Goal: Transaction & Acquisition: Purchase product/service

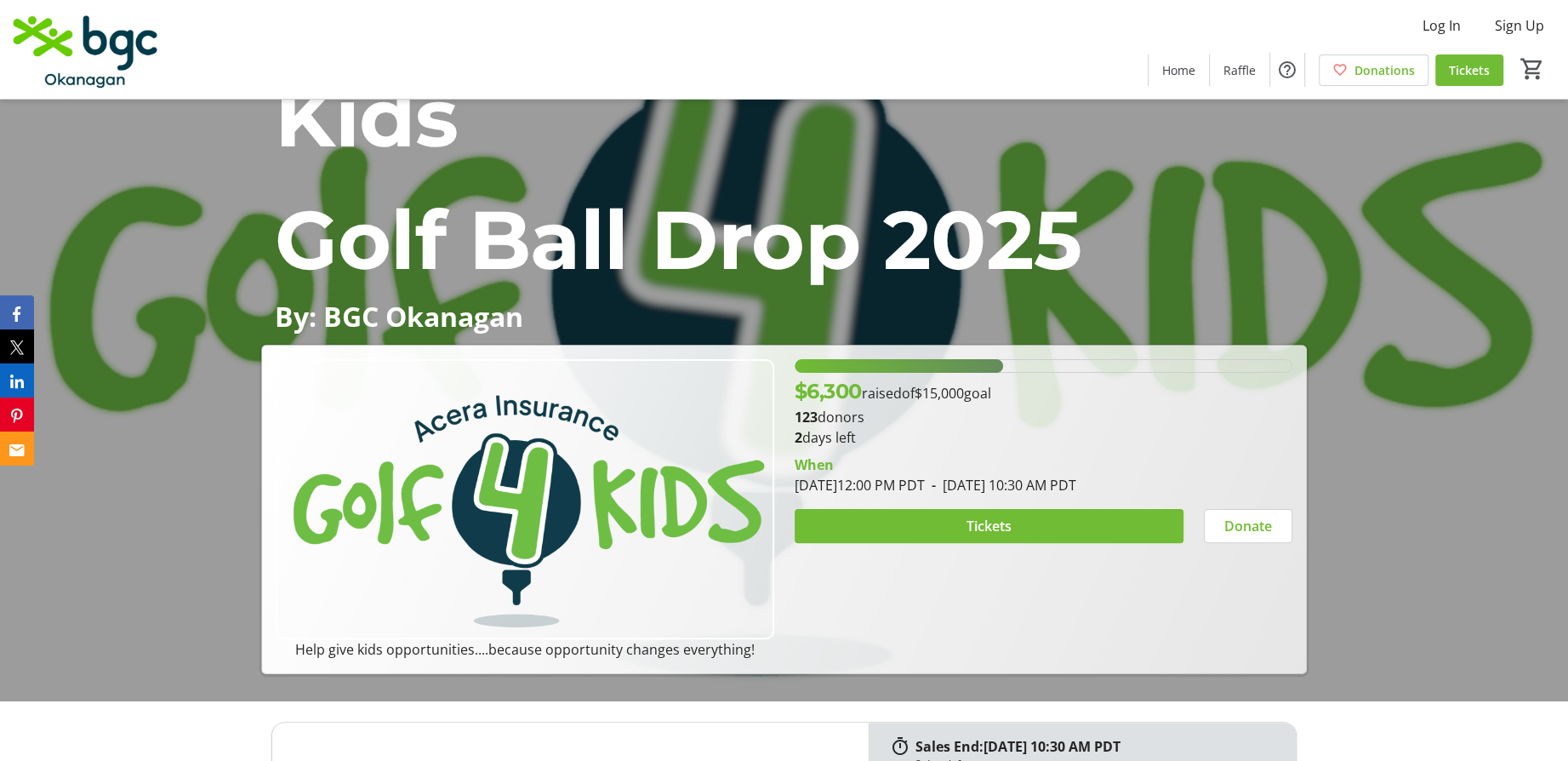
scroll to position [170, 0]
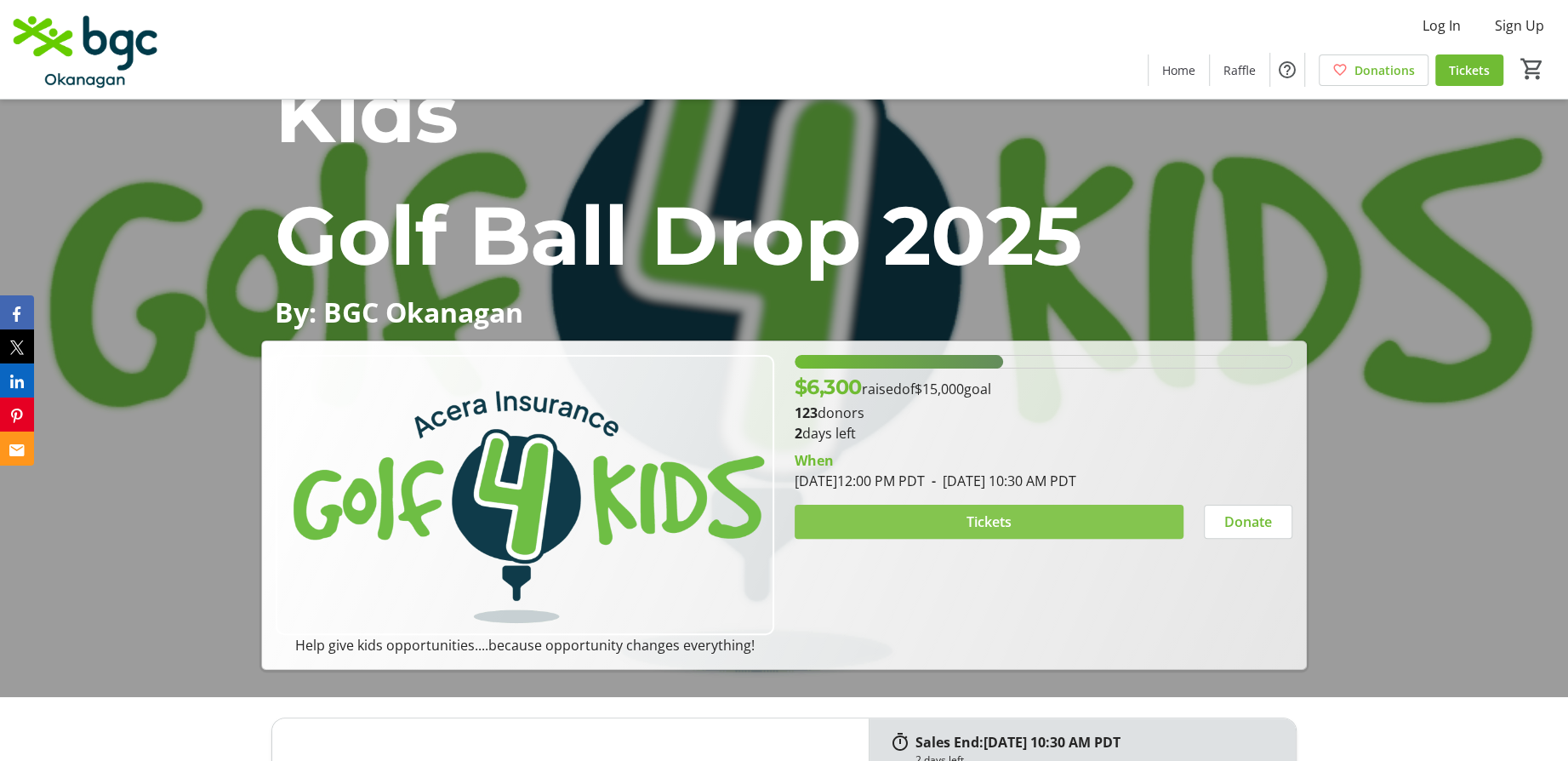
click at [989, 518] on span "Tickets" at bounding box center [989, 521] width 45 height 20
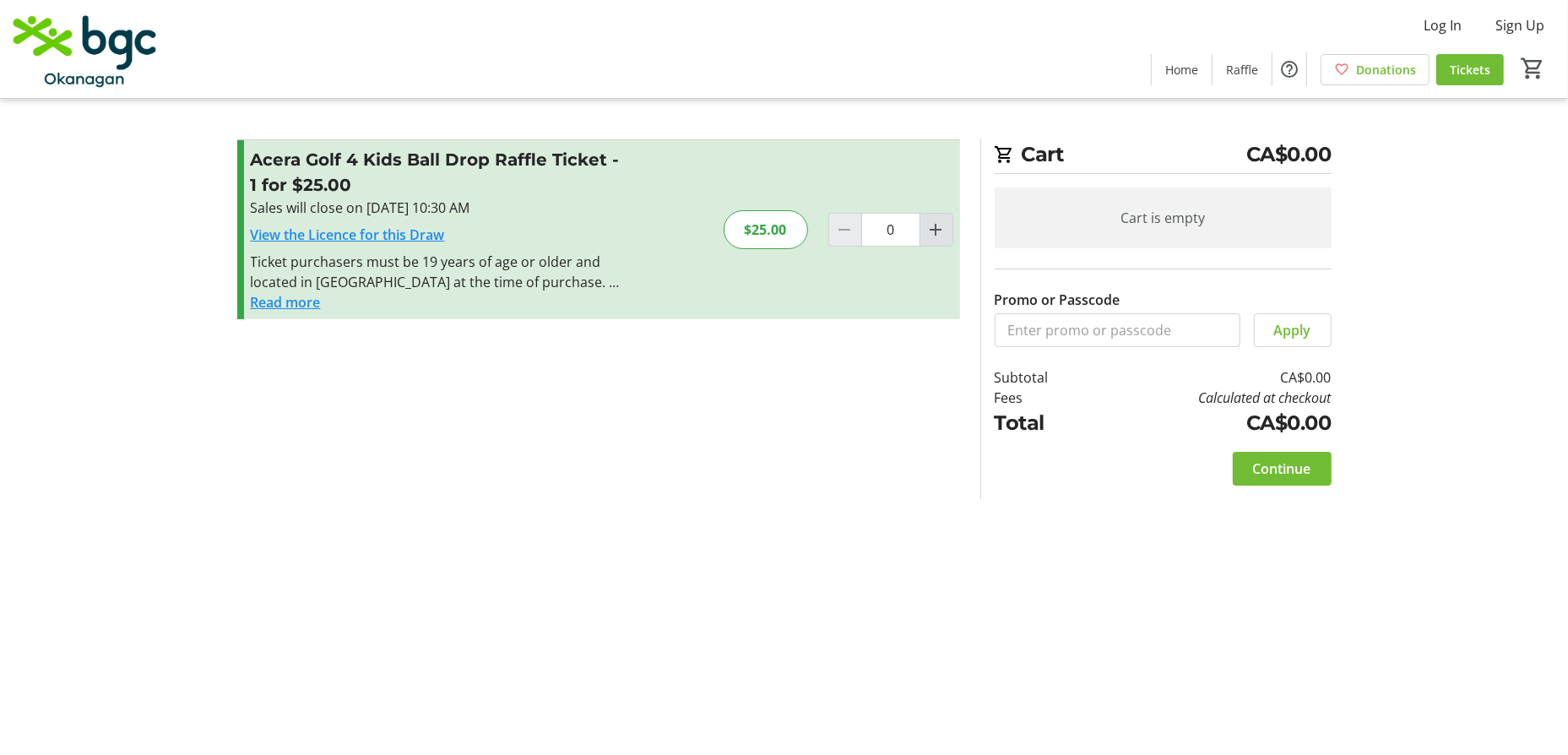
click at [936, 236] on mat-icon "Increment by one" at bounding box center [936, 229] width 20 height 20
type input "4"
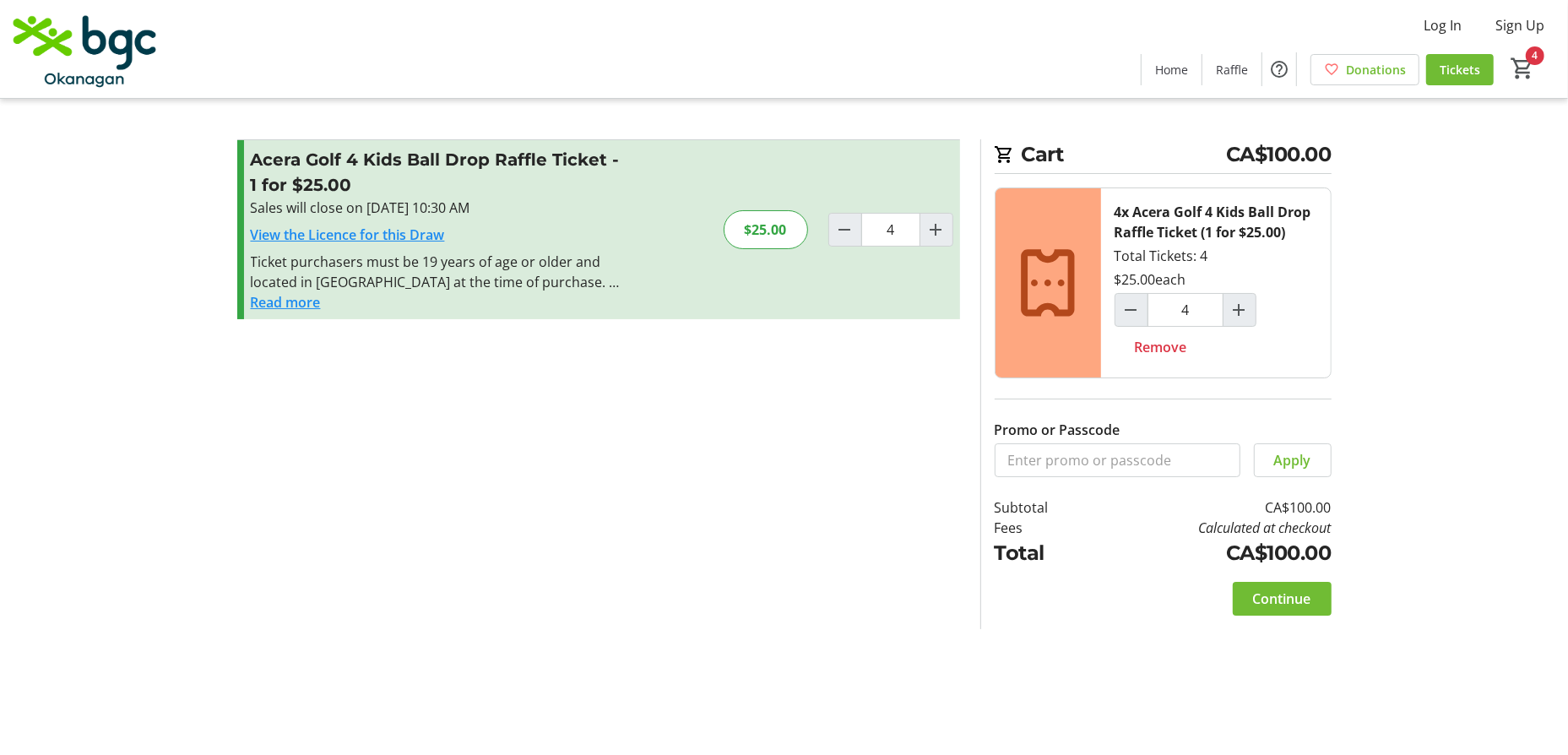
click at [297, 293] on button "Read more" at bounding box center [286, 302] width 70 height 20
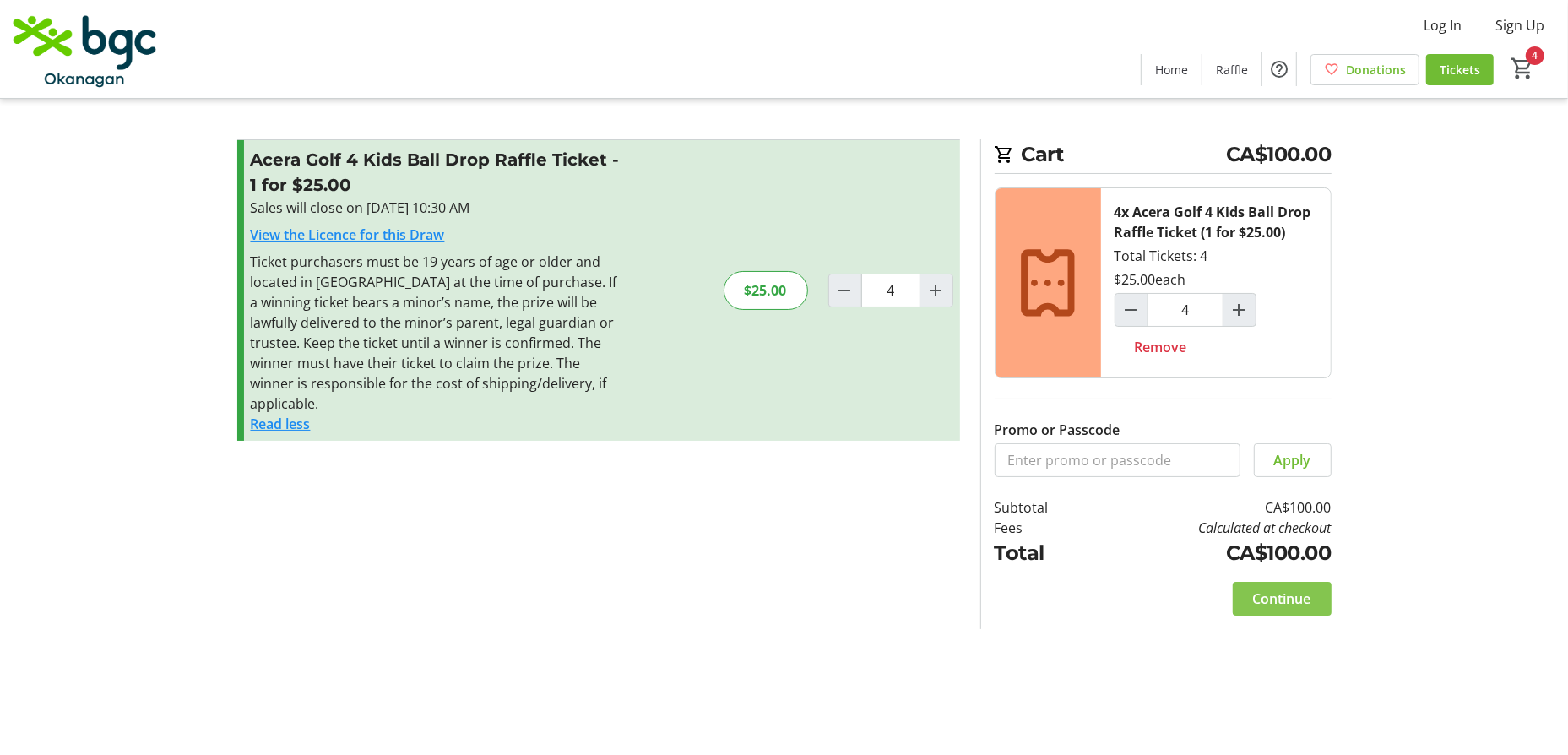
click at [1289, 595] on span "Continue" at bounding box center [1282, 598] width 58 height 20
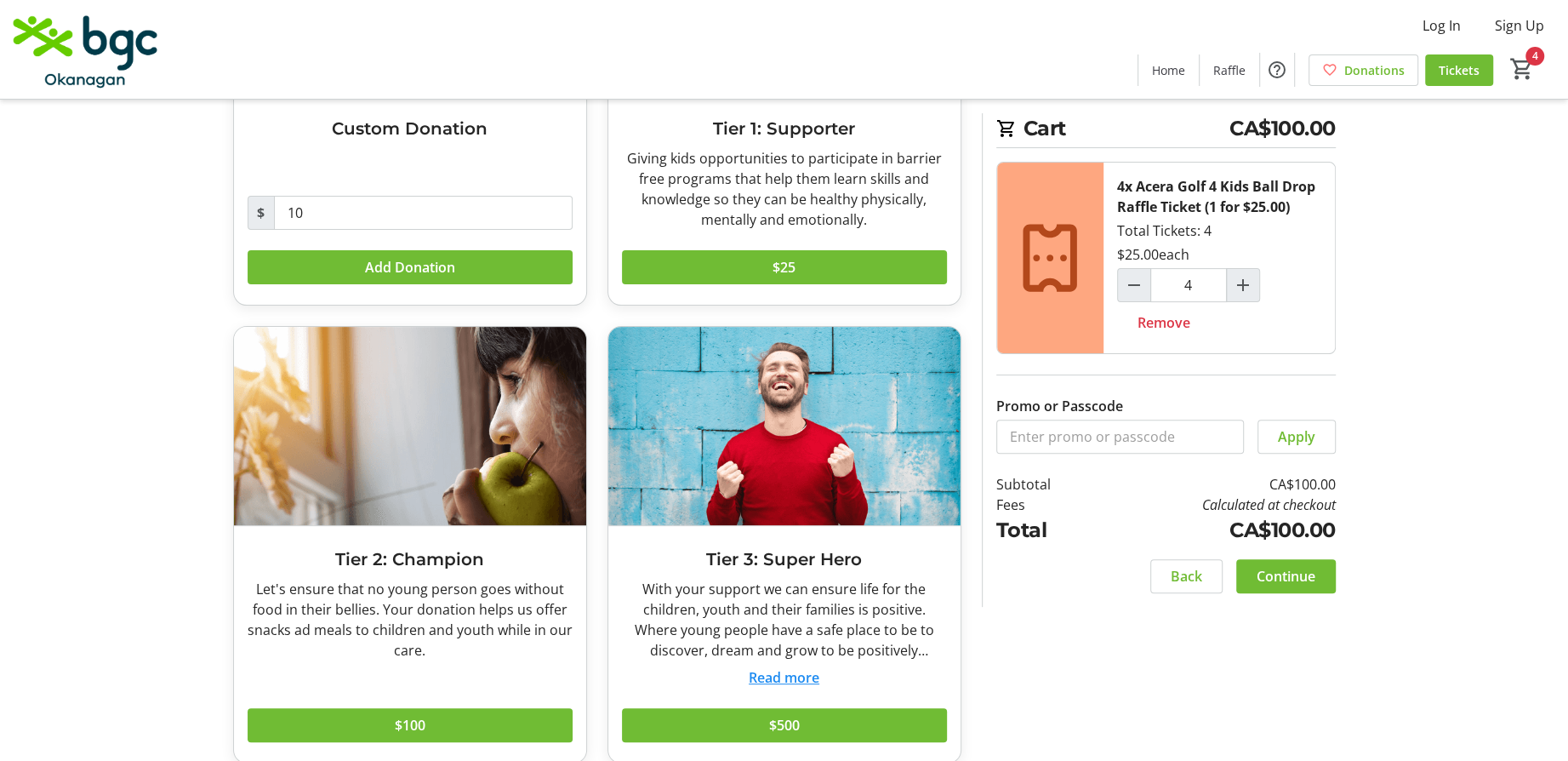
scroll to position [318, 0]
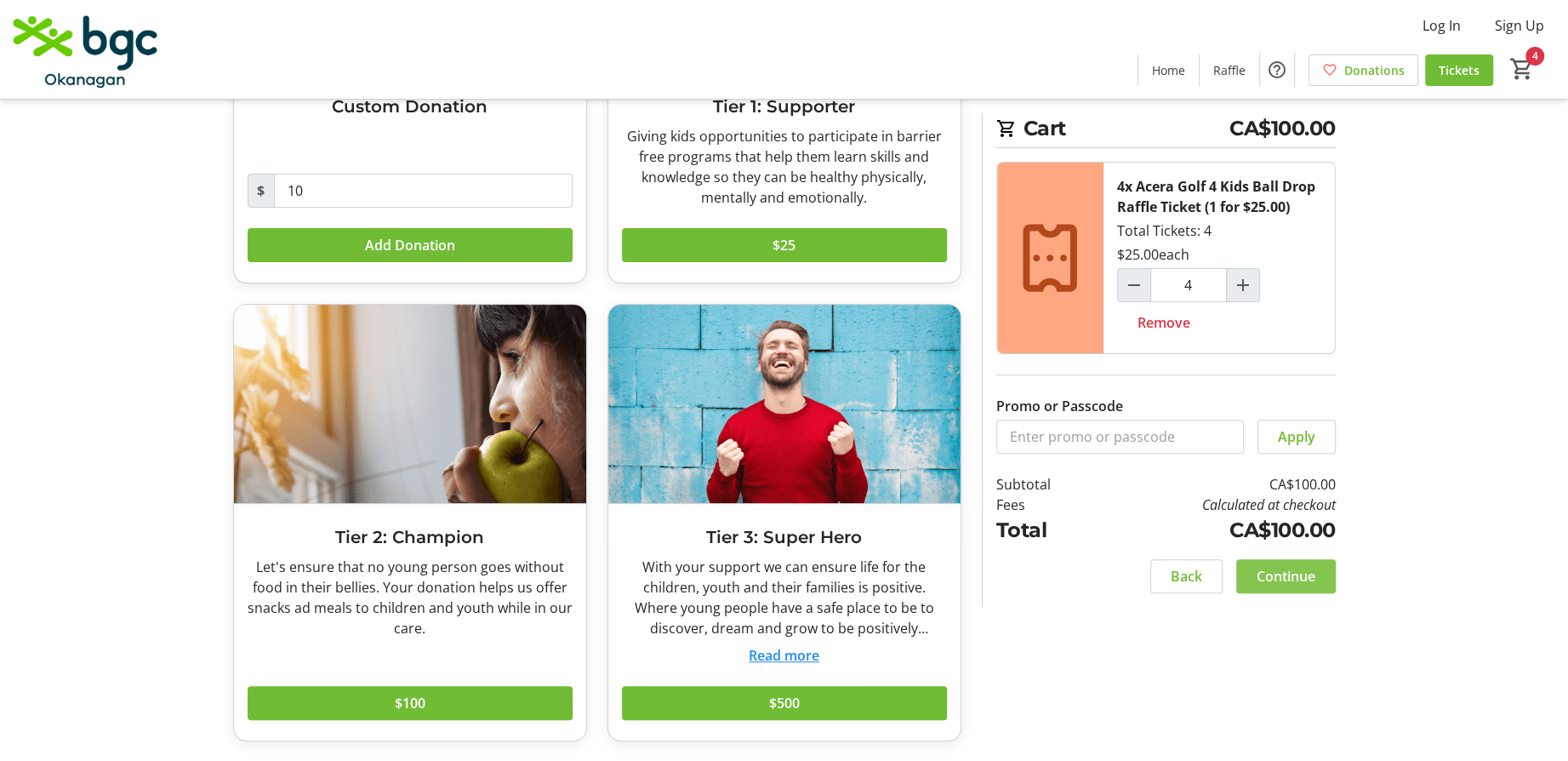
click at [1278, 581] on span "Continue" at bounding box center [1286, 576] width 59 height 20
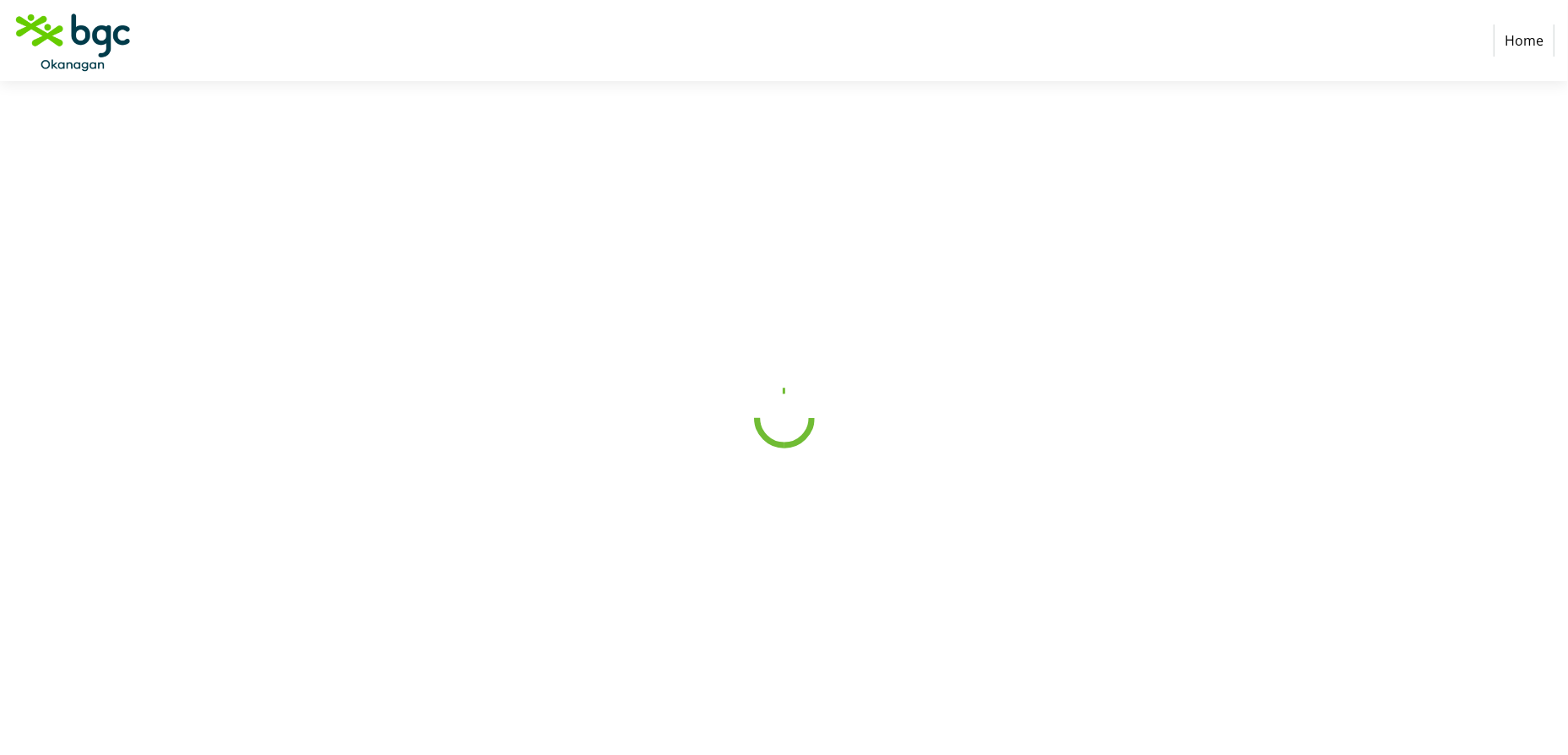
select select "CA"
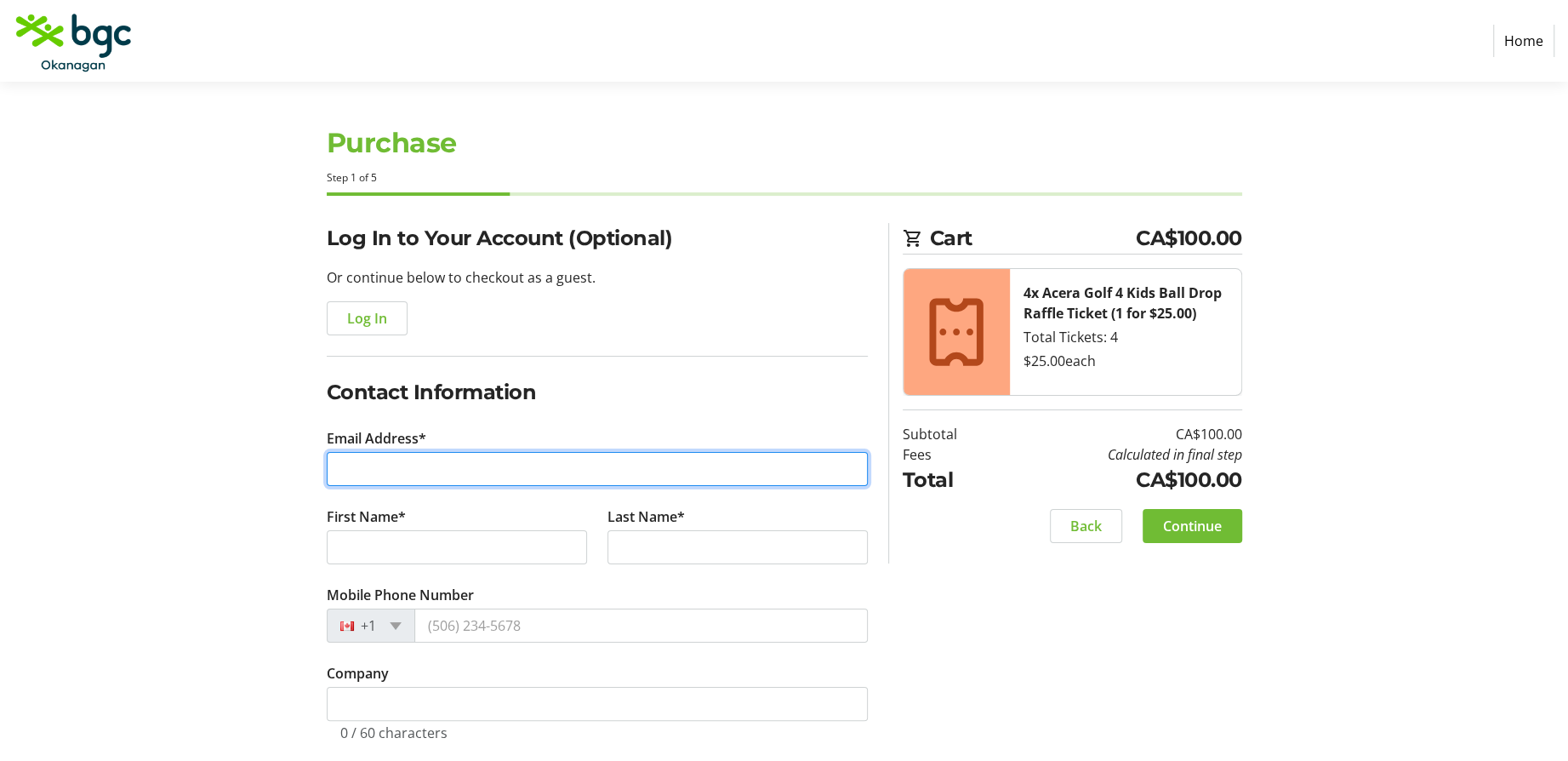
click at [534, 471] on input "Email Address*" at bounding box center [598, 468] width 541 height 34
type input "[PERSON_NAME][EMAIL_ADDRESS][PERSON_NAME][DOMAIN_NAME]"
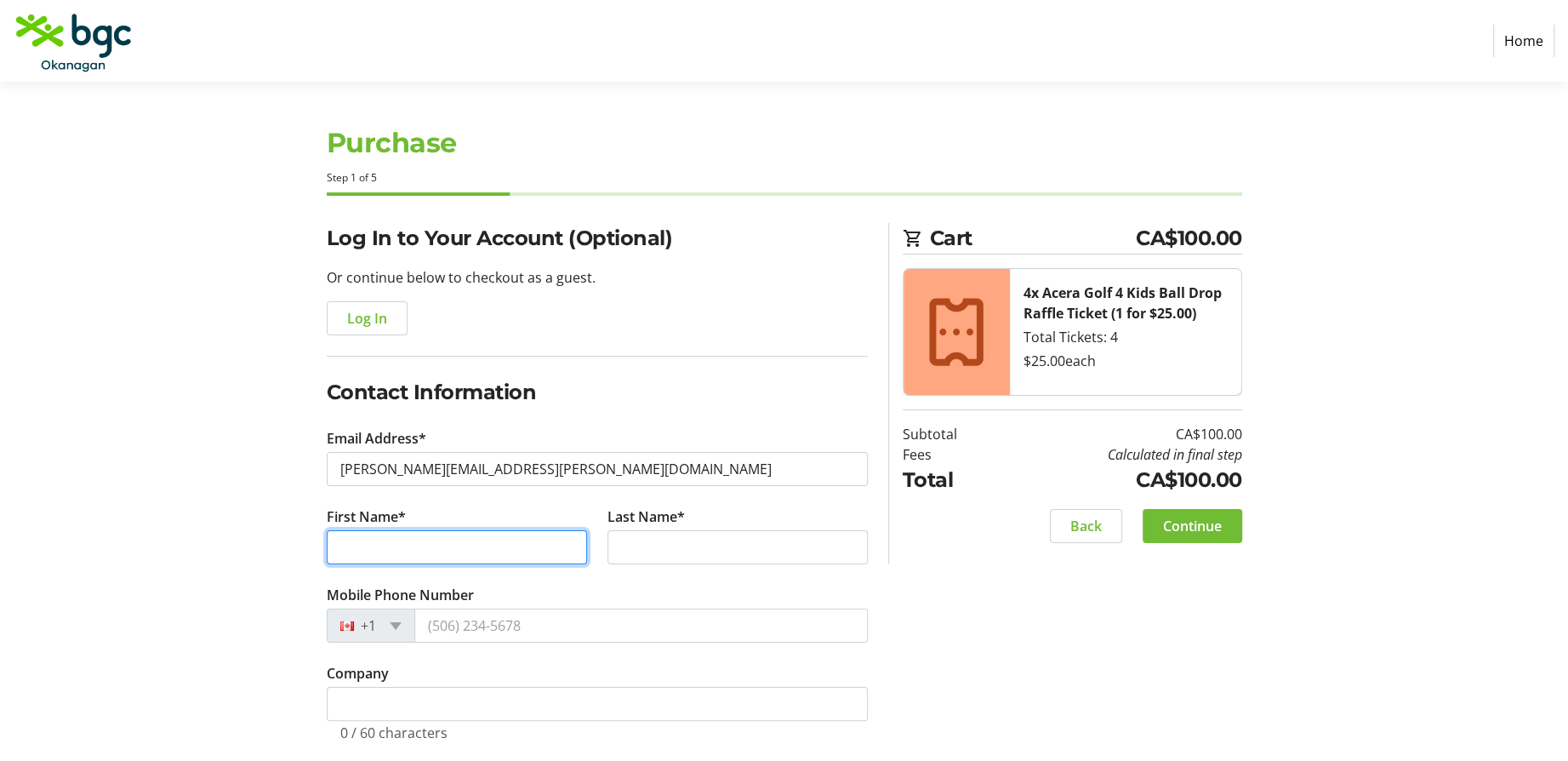
type input "[PERSON_NAME]"
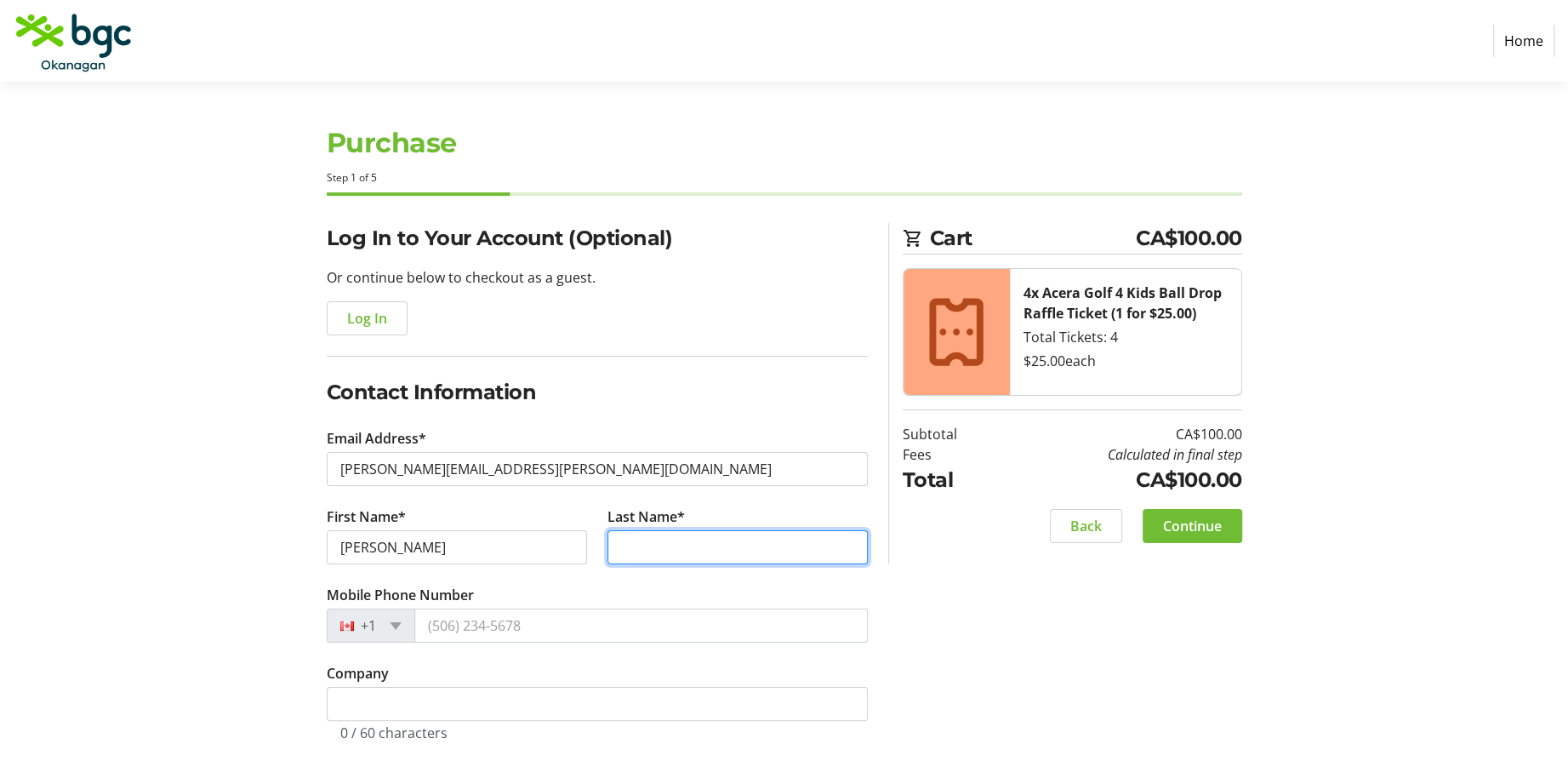
type input "[PERSON_NAME]"
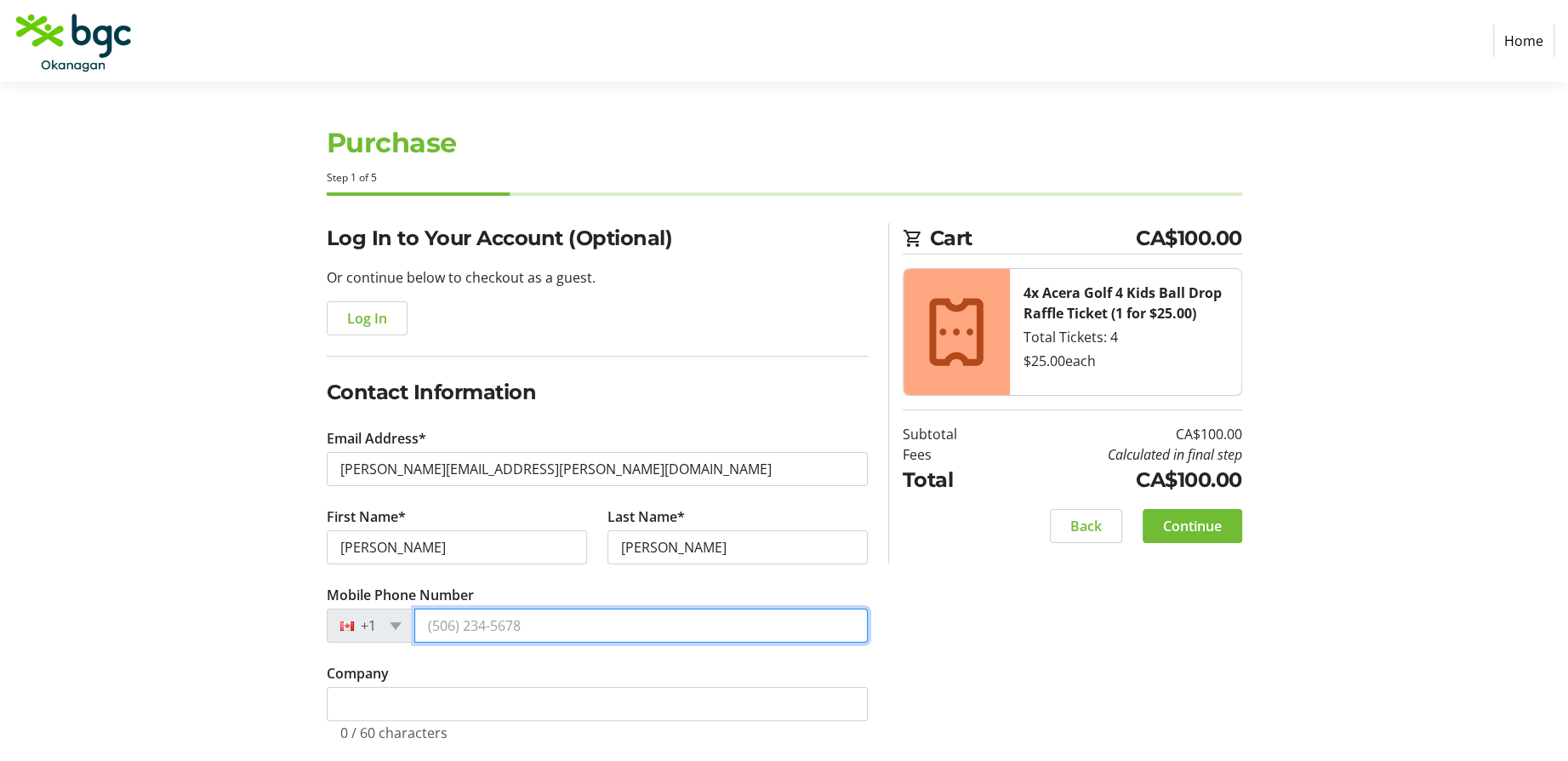
type input "[PHONE_NUMBER]"
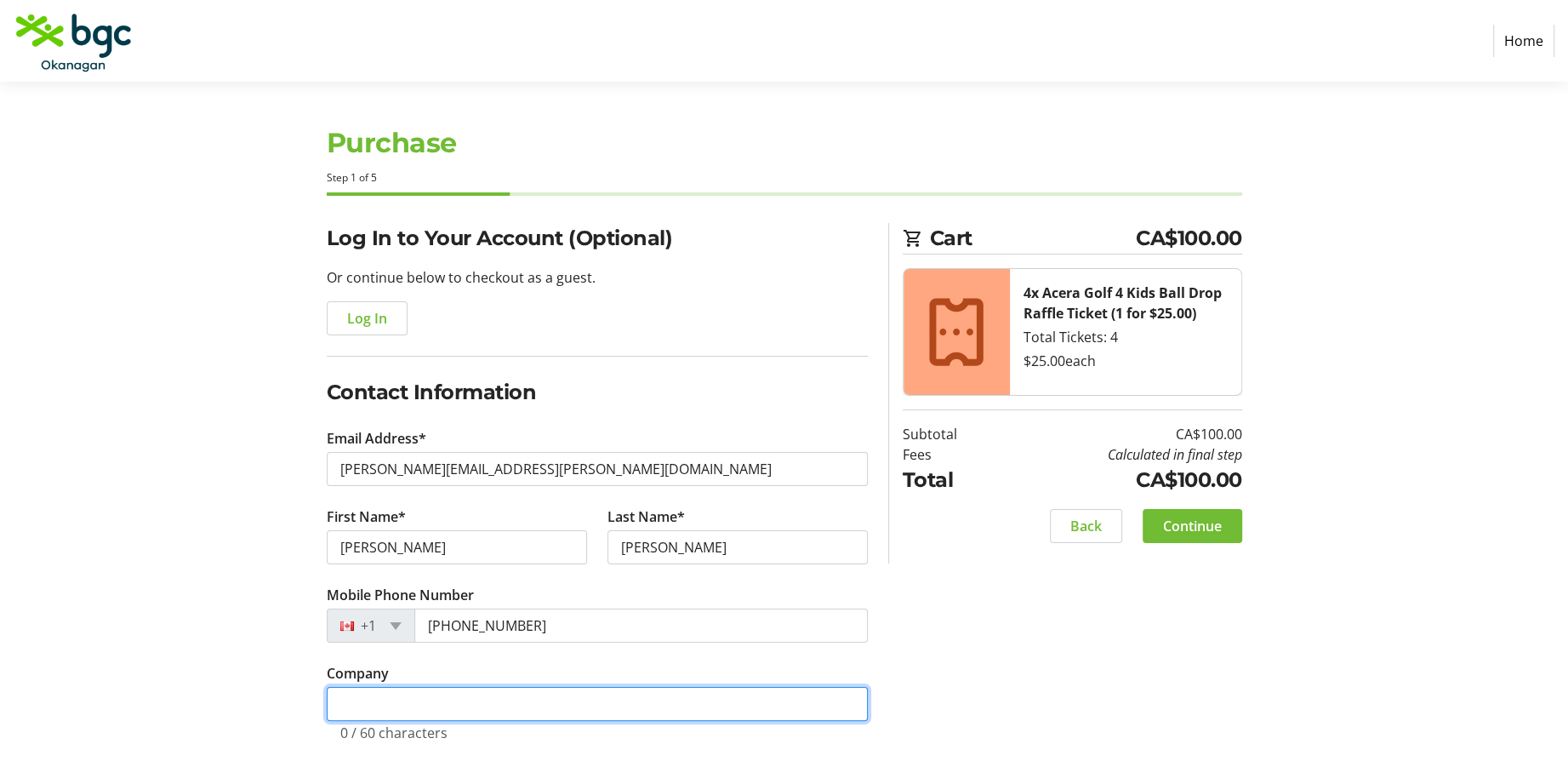
type input "Intact"
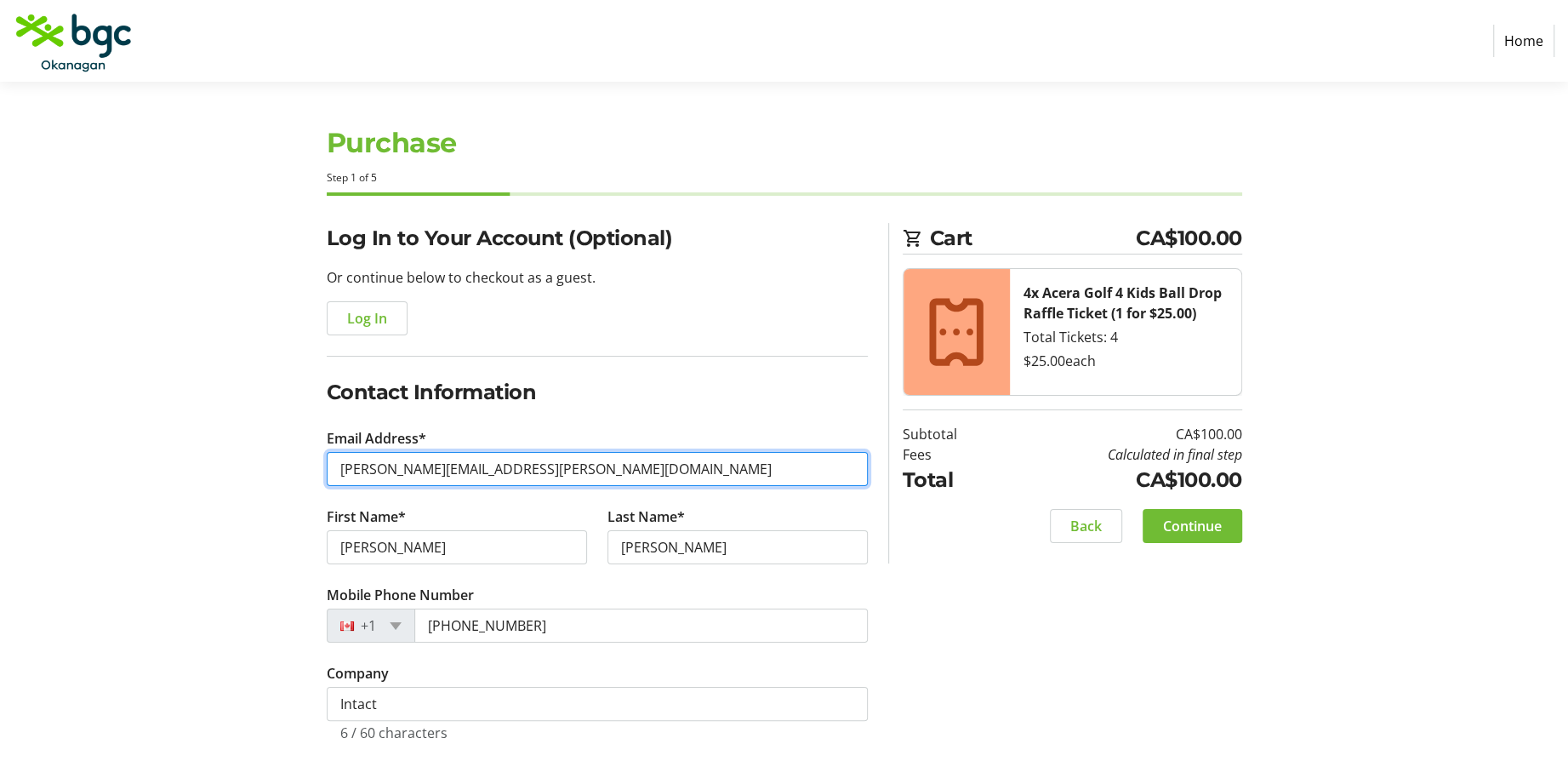
click at [526, 472] on input "[PERSON_NAME][EMAIL_ADDRESS][PERSON_NAME][DOMAIN_NAME]" at bounding box center [598, 468] width 541 height 34
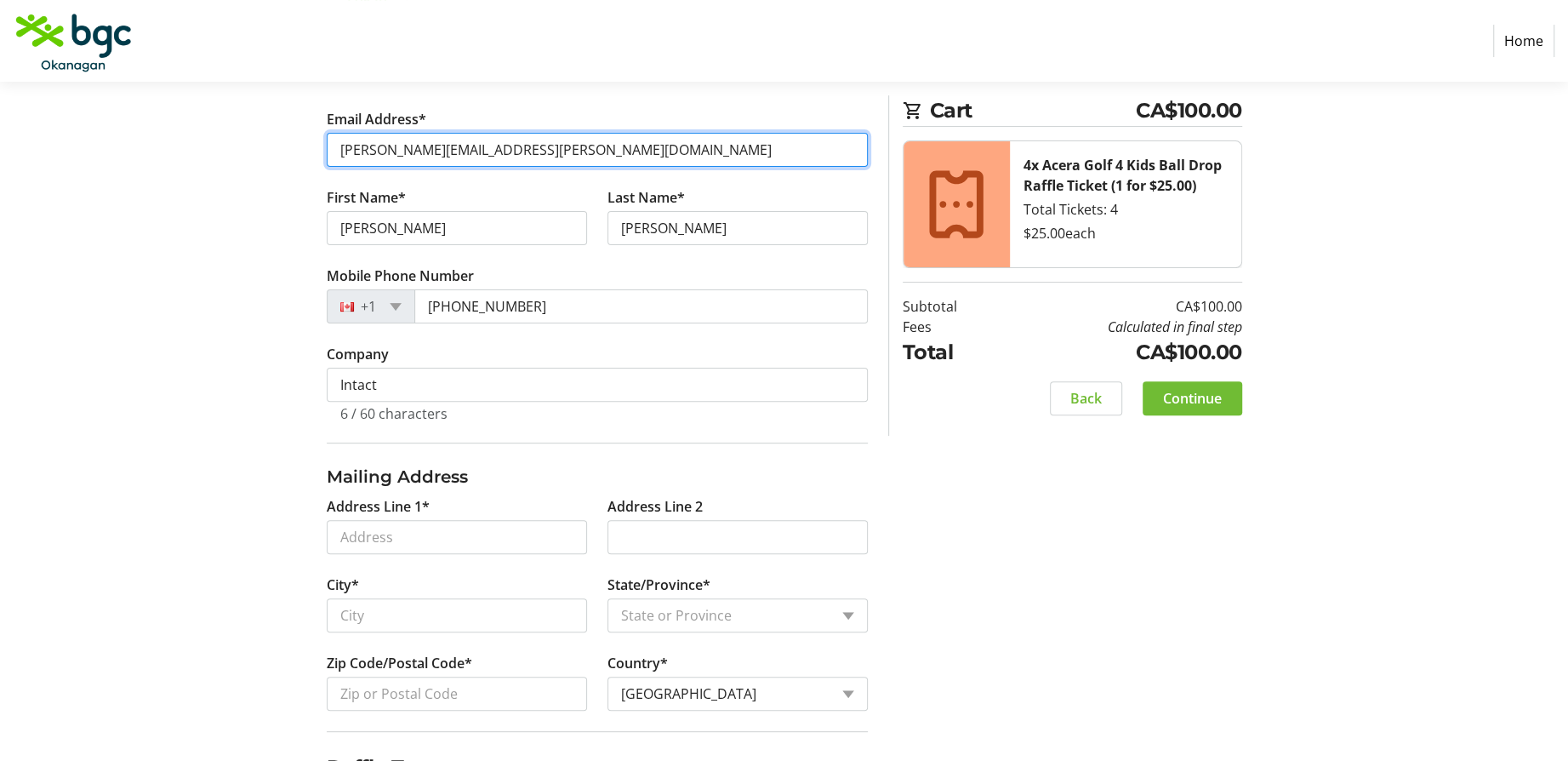
scroll to position [340, 0]
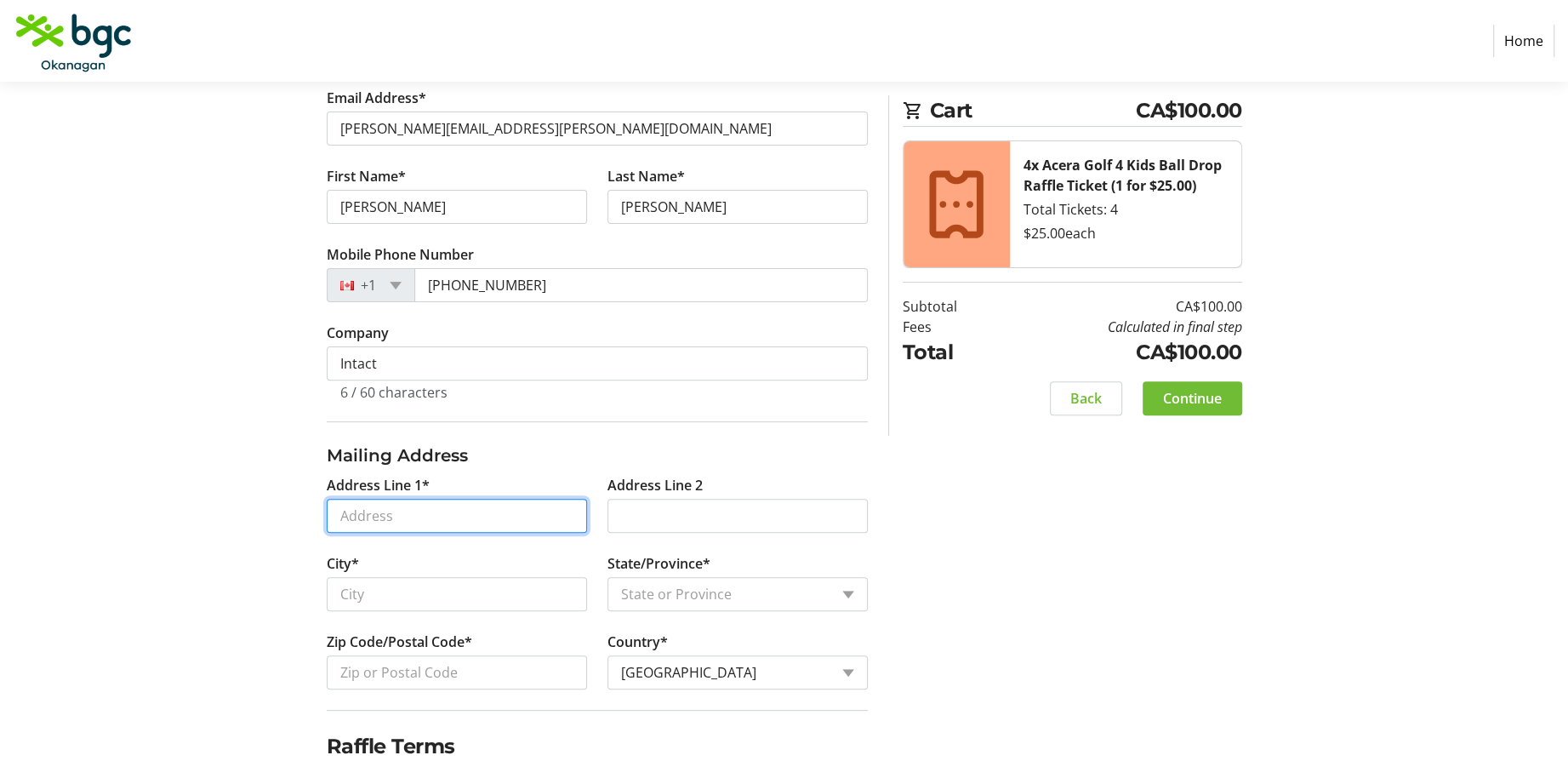
click at [427, 515] on input "Address Line 1*" at bounding box center [457, 515] width 260 height 34
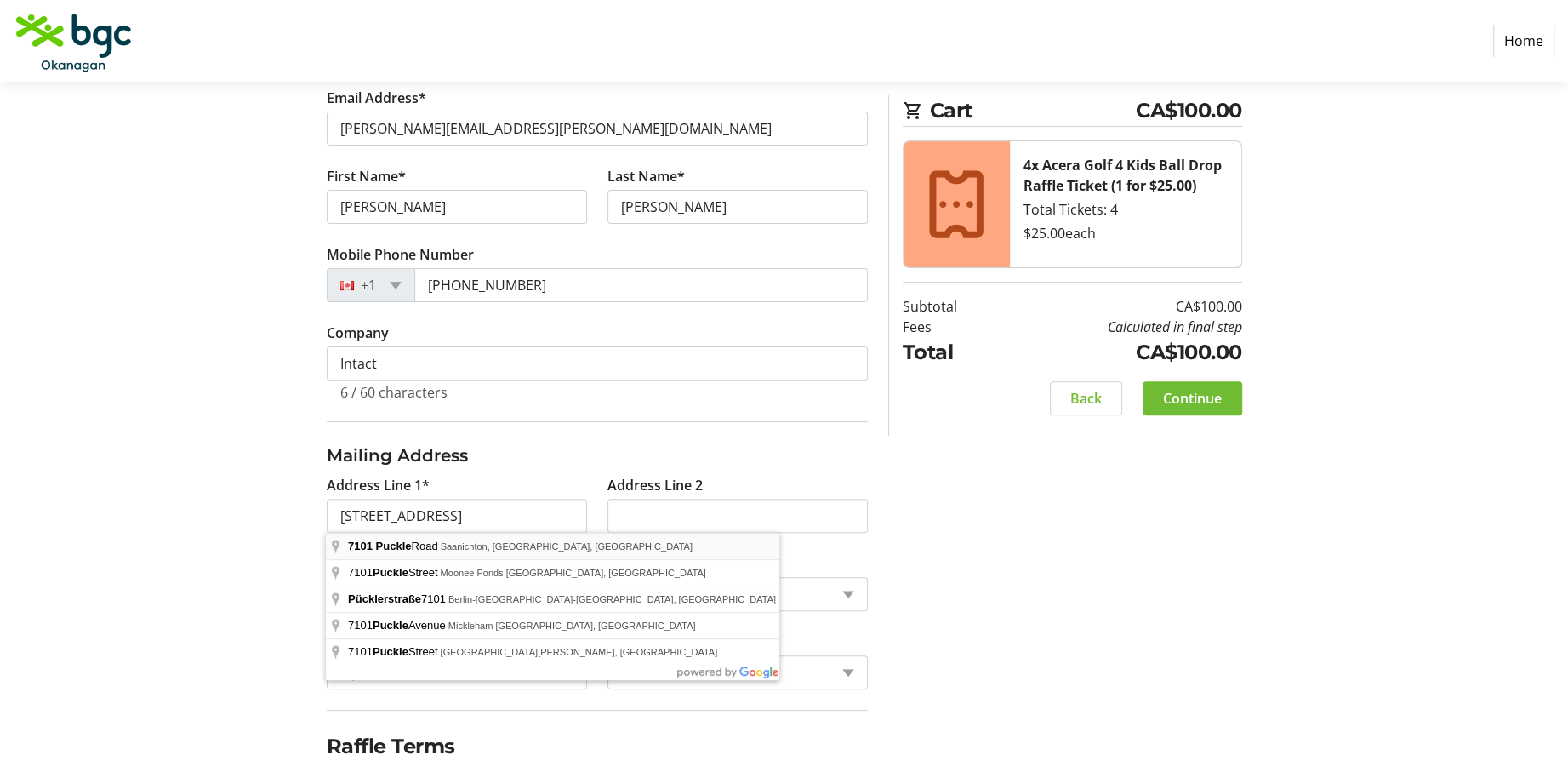
type input "[STREET_ADDRESS]"
type input "Saanichton"
select select "BC"
type input "V8M 2J7"
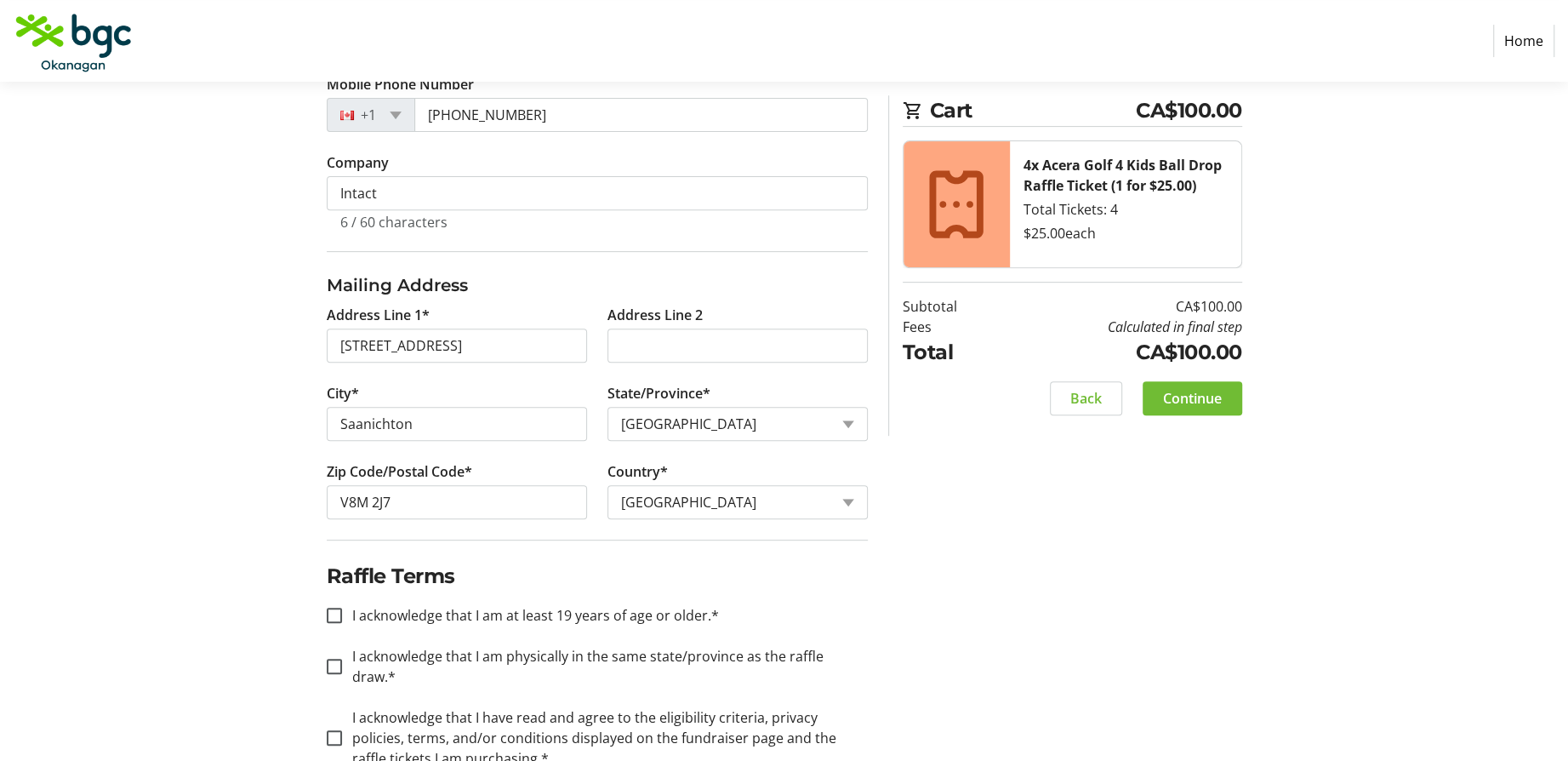
scroll to position [538, 0]
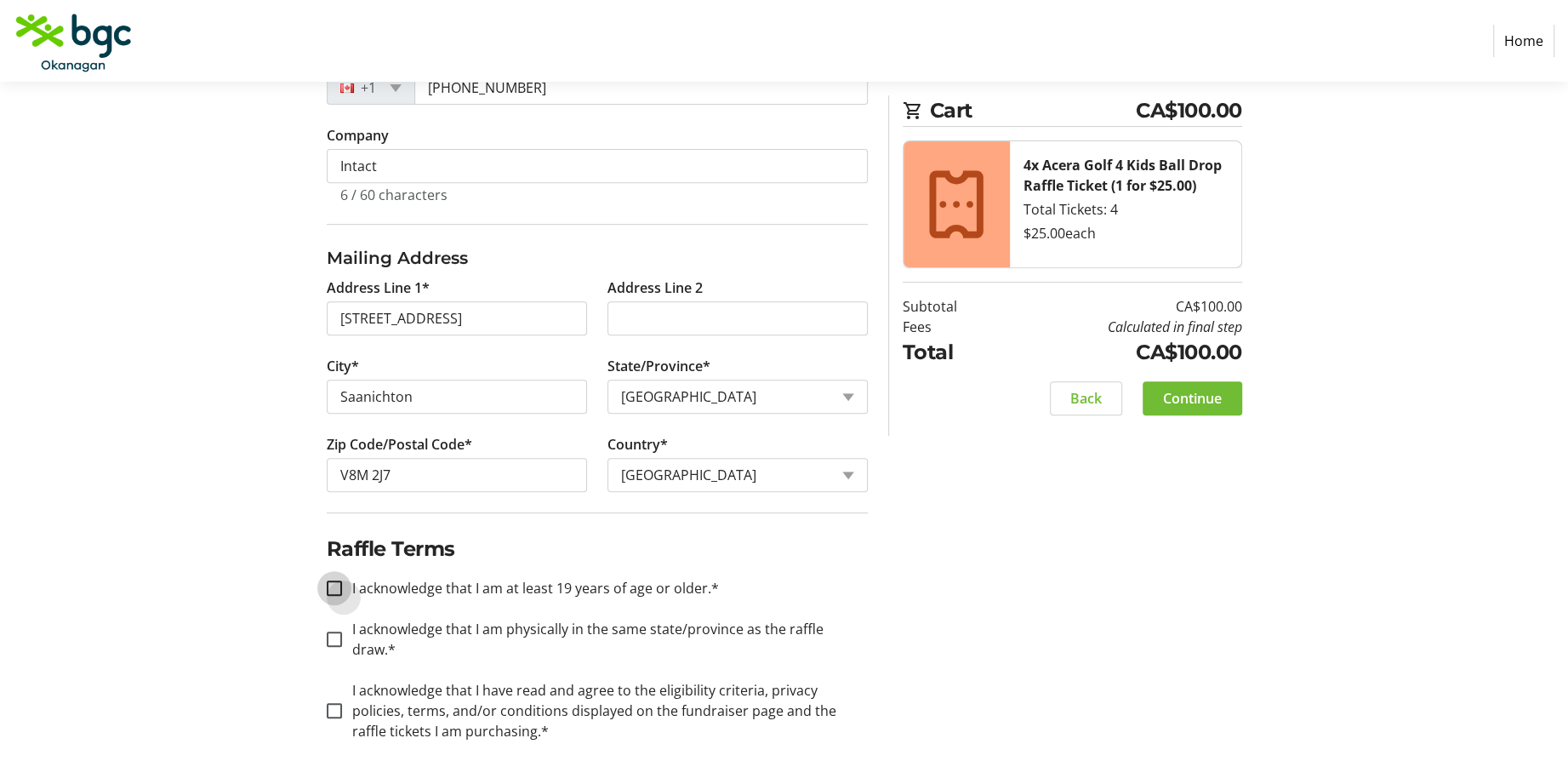
click at [333, 583] on input "I acknowledge that I am at least 19 years of age or older.*" at bounding box center [334, 587] width 15 height 15
checkbox input "true"
click at [336, 631] on input "I acknowledge that I am physically in the same state/province as the raffle dra…" at bounding box center [334, 638] width 15 height 15
checkbox input "true"
click at [327, 703] on input "I acknowledge that I have read and agree to the eligibility criteria, privacy p…" at bounding box center [334, 710] width 15 height 15
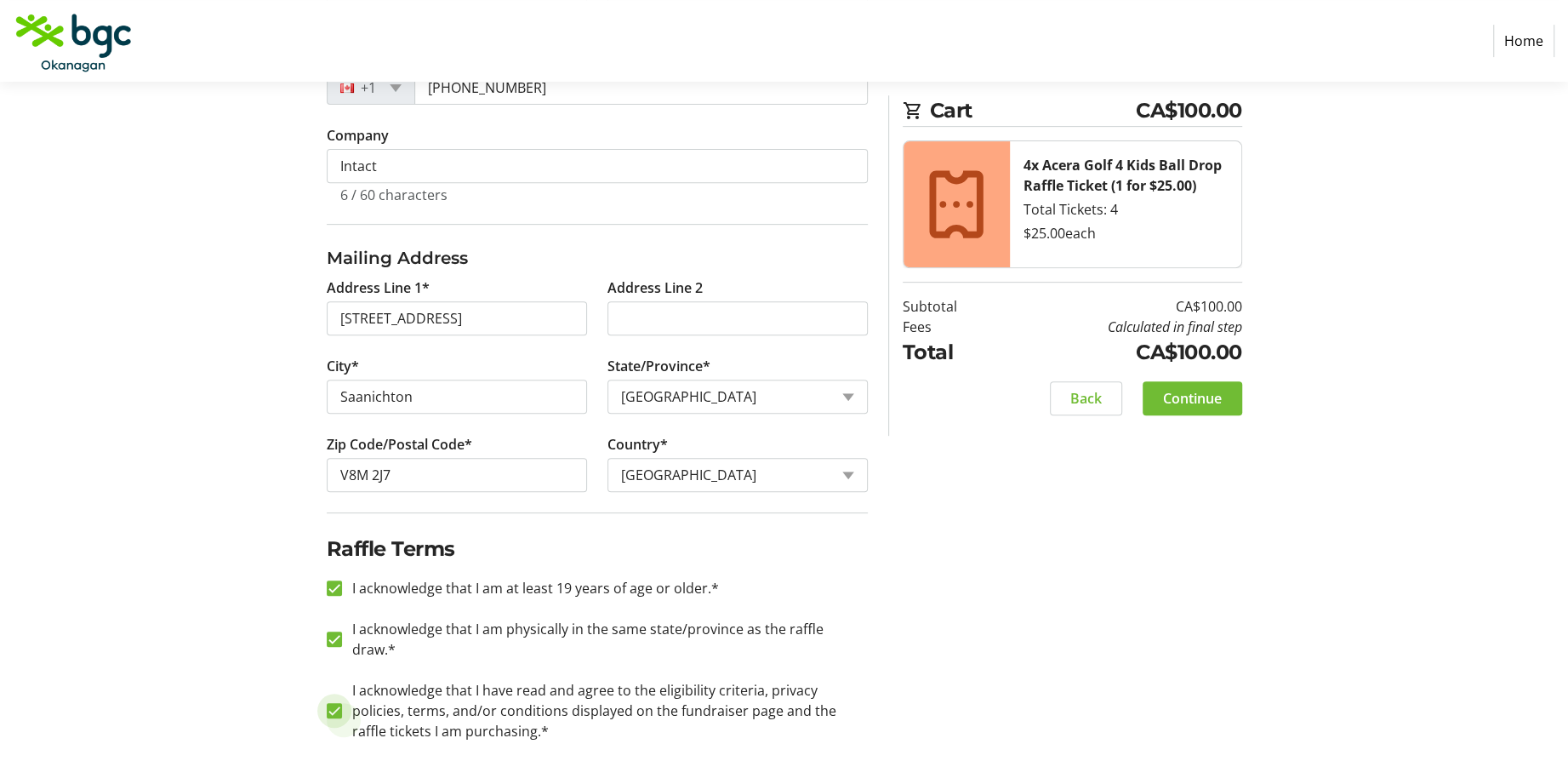
checkbox input "true"
click at [1199, 402] on span "Continue" at bounding box center [1193, 398] width 59 height 20
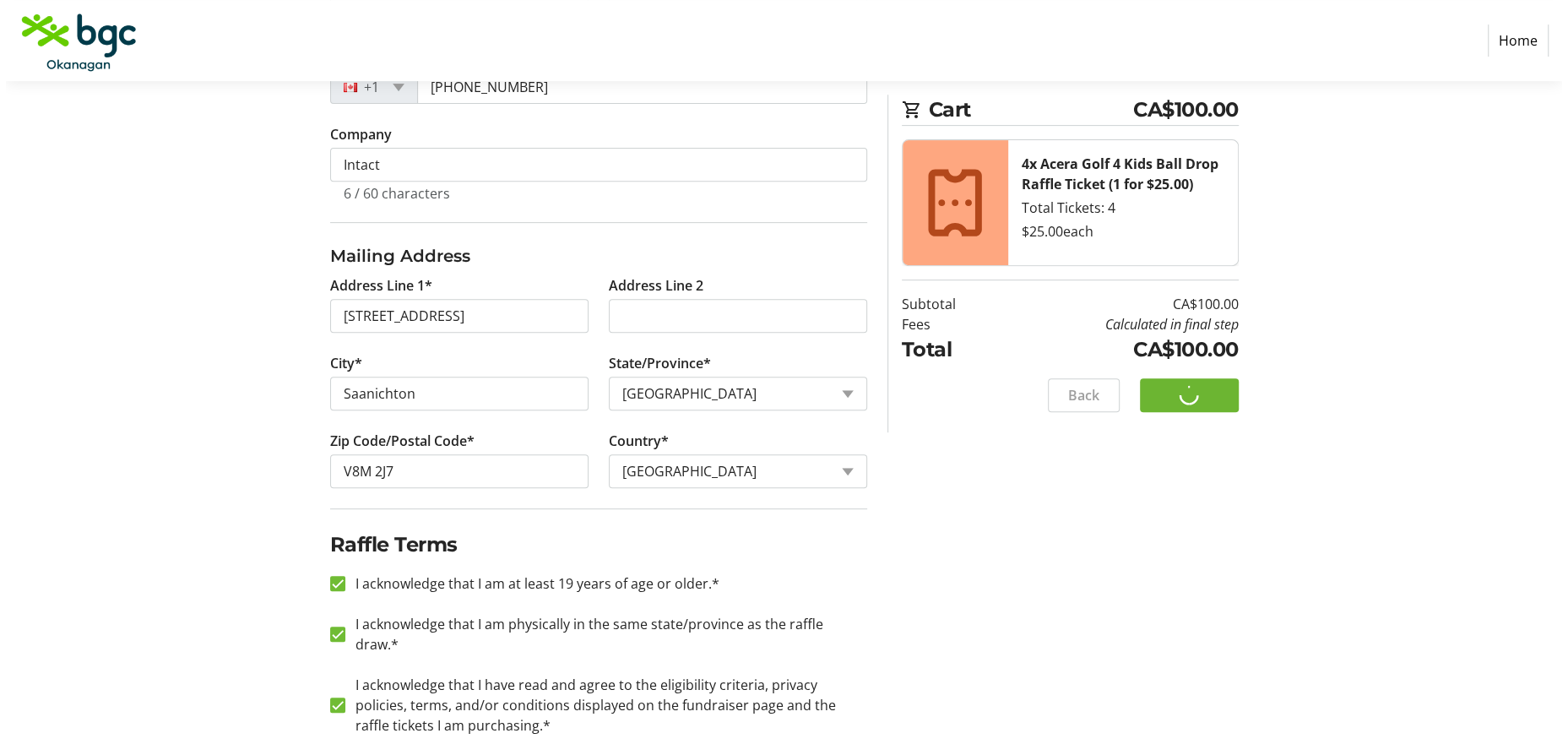
scroll to position [0, 0]
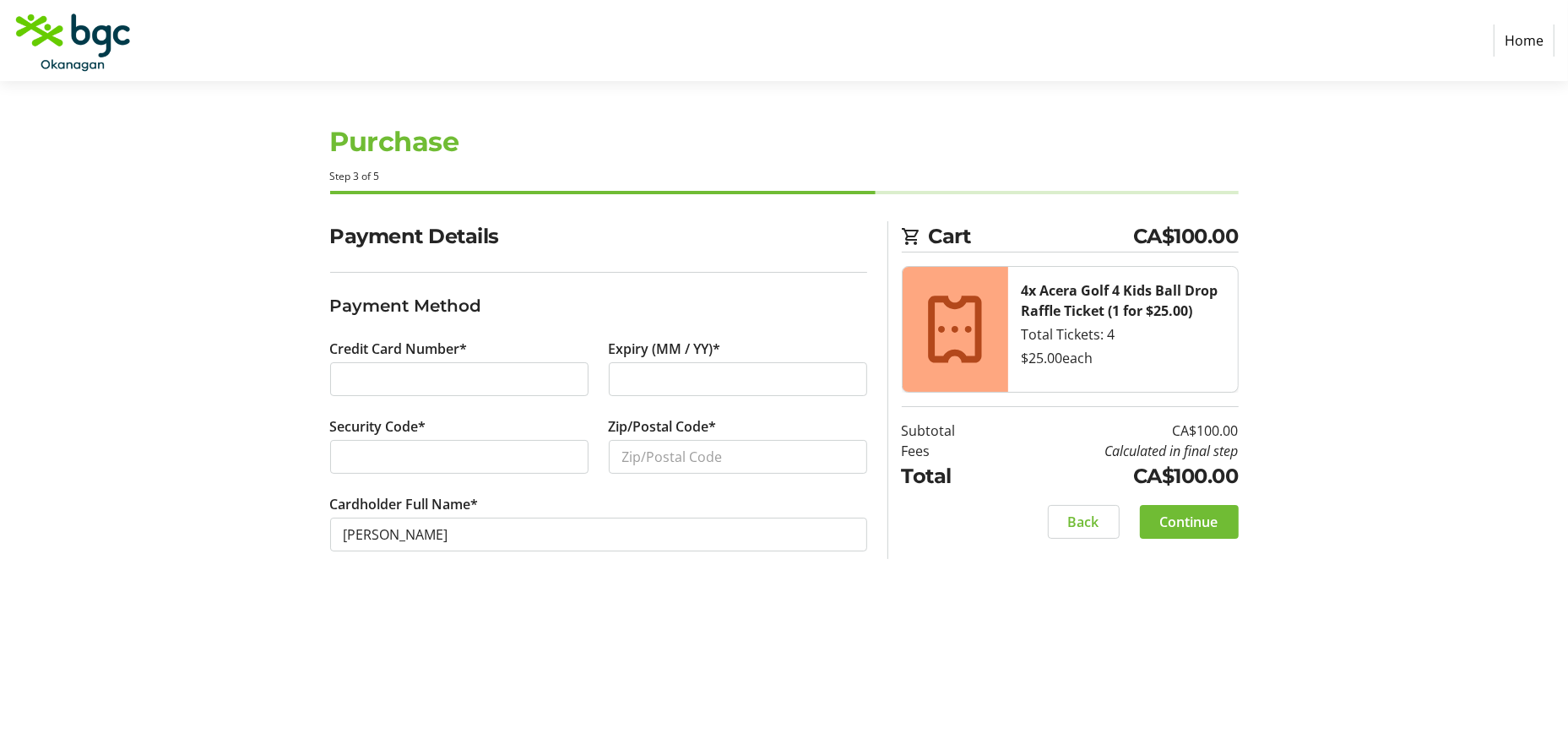
click at [619, 378] on div at bounding box center [738, 378] width 258 height 34
click at [720, 459] on input "Zip/Postal Code*" at bounding box center [738, 456] width 258 height 34
type input "V8M1W4"
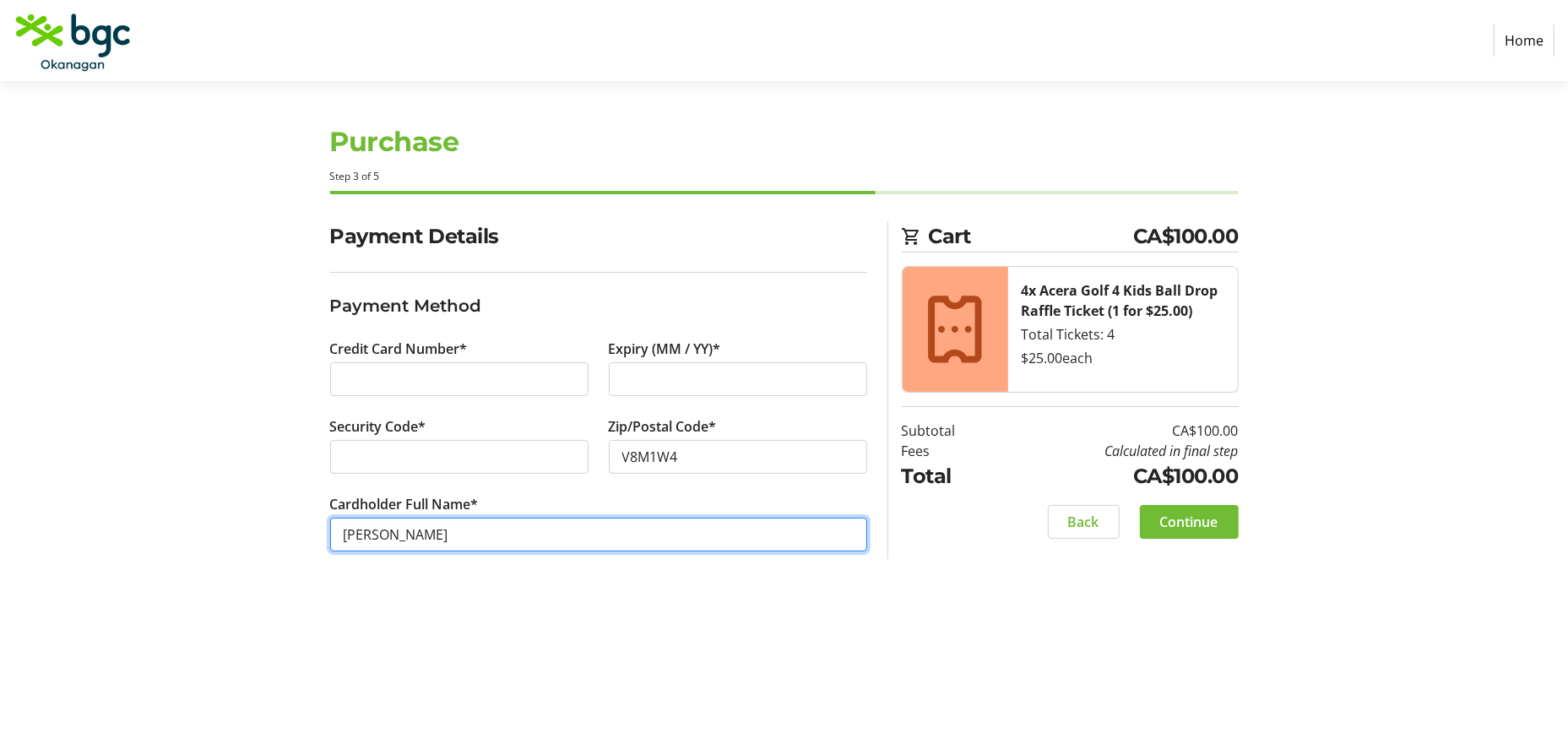
click at [586, 536] on input "[PERSON_NAME]" at bounding box center [599, 534] width 537 height 34
click at [387, 532] on input "[PERSON_NAME]" at bounding box center [599, 534] width 537 height 34
click at [459, 539] on input "[PERSON_NAME]" at bounding box center [599, 534] width 537 height 34
click at [387, 534] on input "[PERSON_NAME]" at bounding box center [599, 534] width 537 height 34
type input "[PERSON_NAME]"
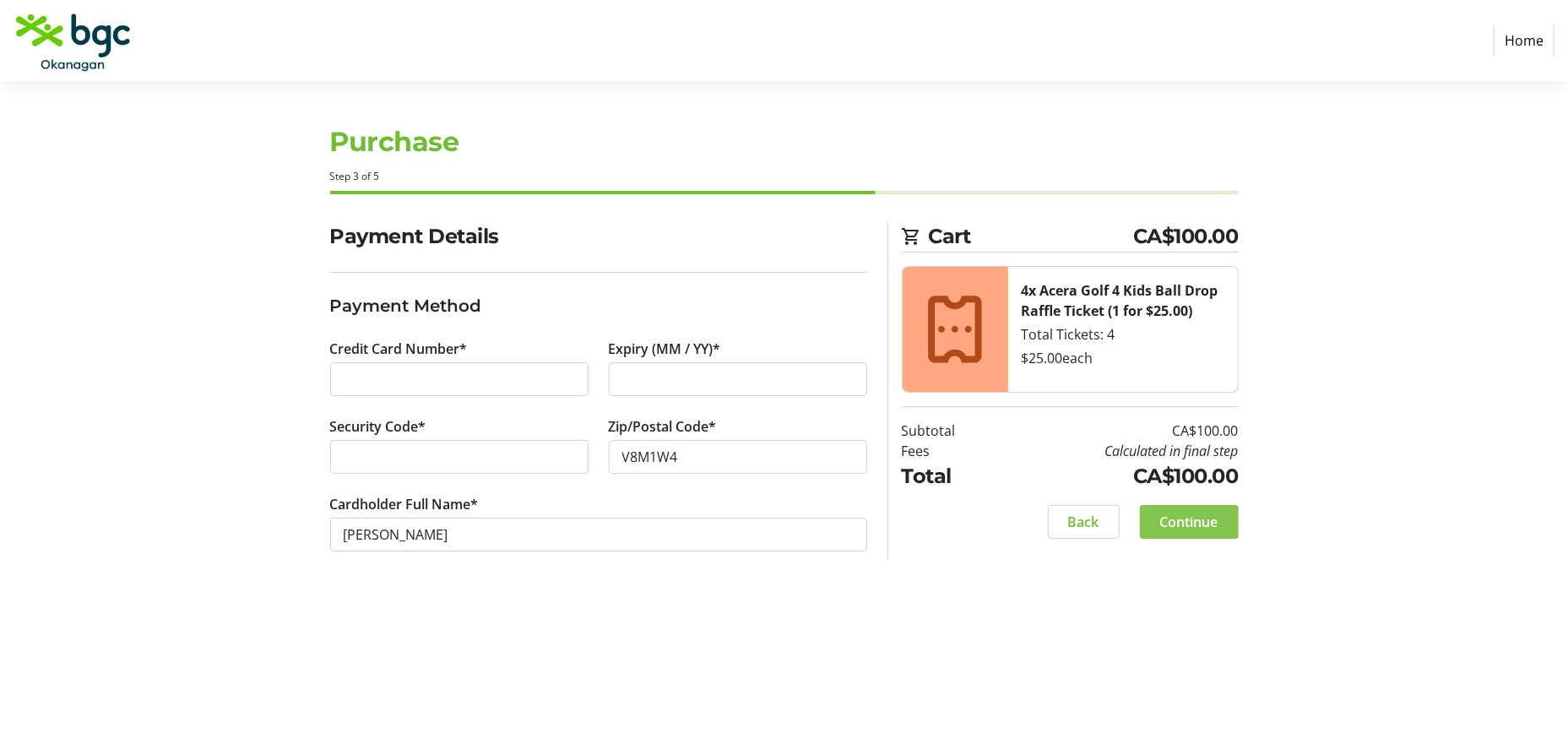
click at [1193, 517] on span "Continue" at bounding box center [1189, 521] width 58 height 20
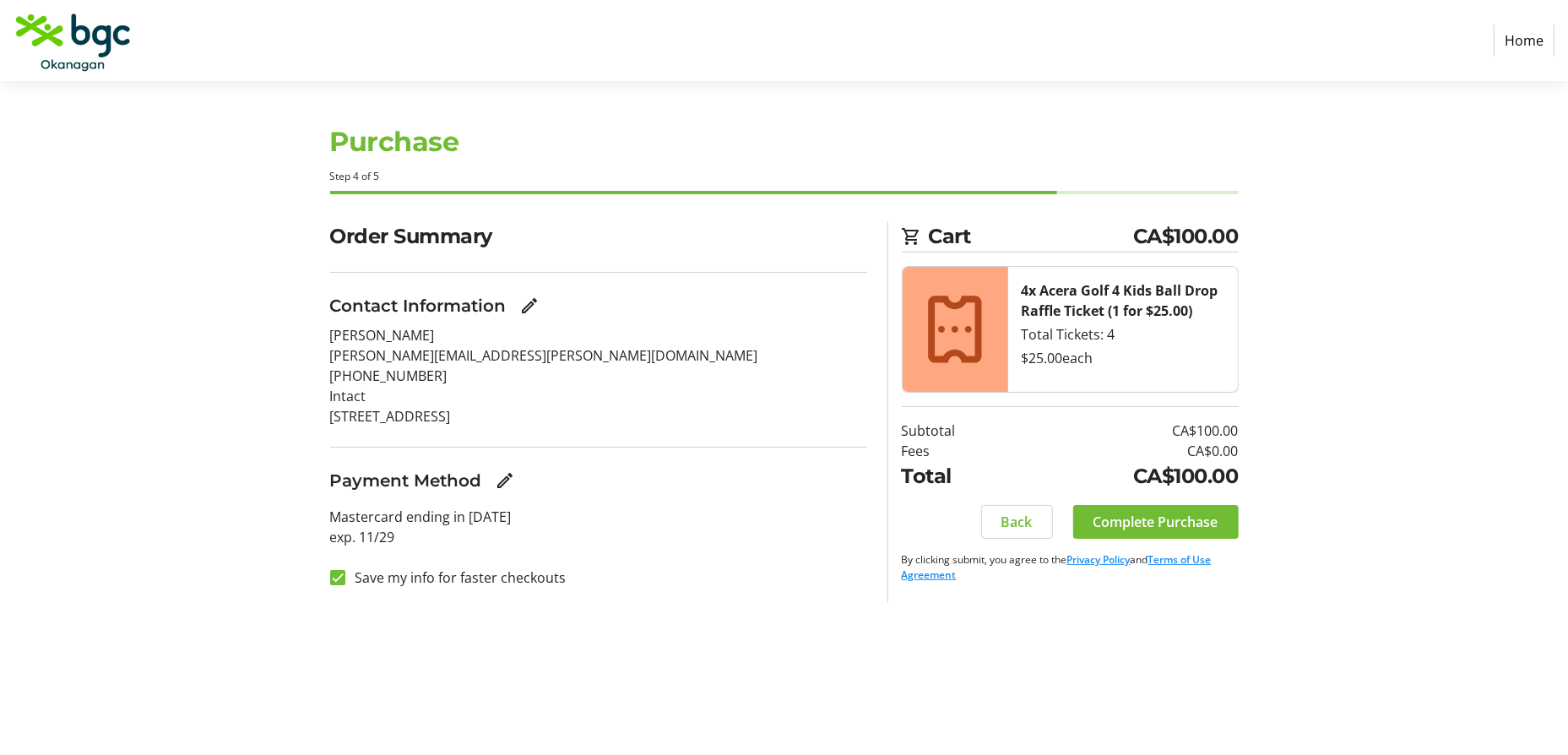
drag, startPoint x: 1173, startPoint y: 516, endPoint x: 834, endPoint y: 659, distance: 367.9
click at [834, 659] on div "Purchase Step 4 of 5 Cart CA$100.00 4x Acera Golf 4 Kids Ball Drop Raffle Ticke…" at bounding box center [784, 418] width 1115 height 674
click at [451, 616] on div "Purchase Step 4 of 5 Cart CA$100.00 4x Acera Golf 4 Kids Ball Drop Raffle Ticke…" at bounding box center [784, 418] width 1115 height 674
click at [340, 578] on input "Save my info for faster checkouts" at bounding box center [337, 577] width 15 height 15
checkbox input "false"
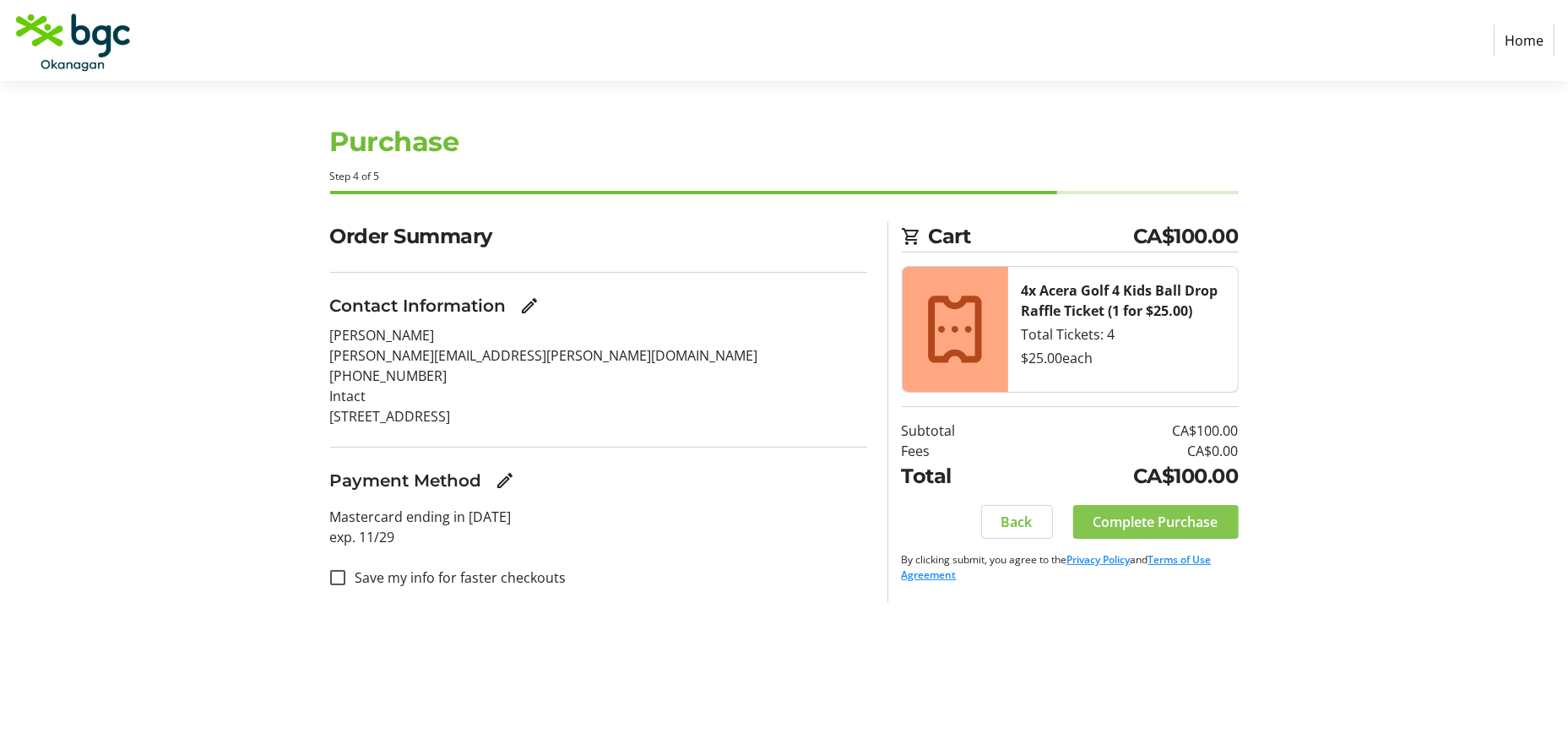
click at [1185, 527] on span "Complete Purchase" at bounding box center [1156, 521] width 125 height 20
